Goal: Task Accomplishment & Management: Complete application form

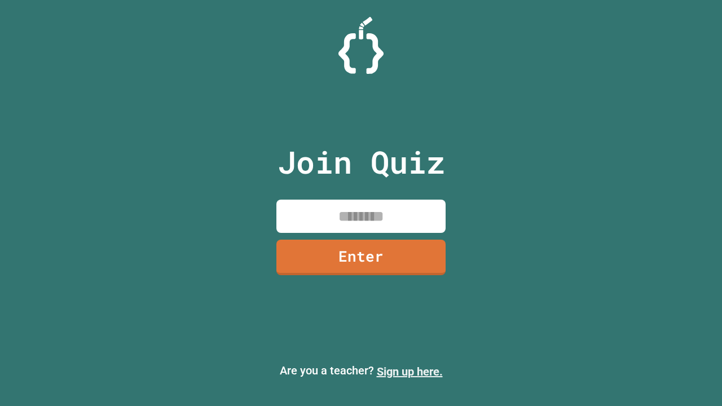
click at [410, 372] on link "Sign up here." at bounding box center [410, 372] width 66 height 14
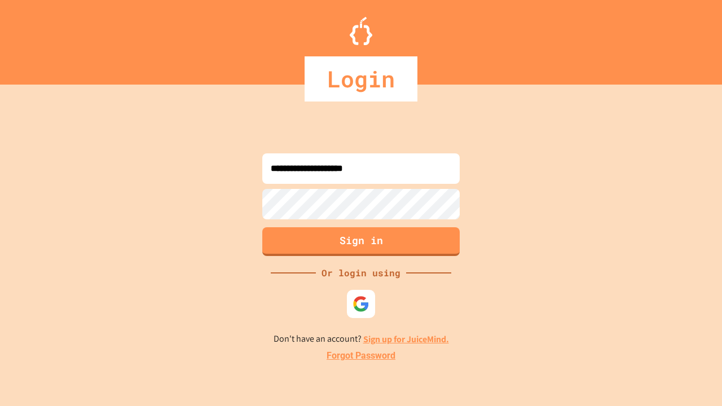
type input "**********"
